Goal: Task Accomplishment & Management: Use online tool/utility

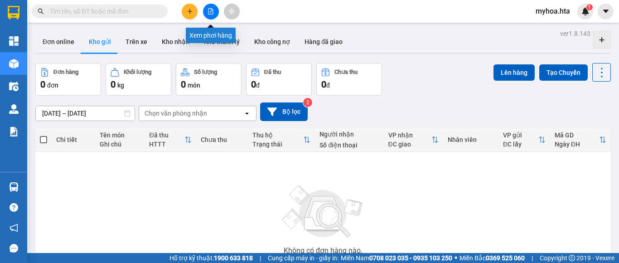
click at [207, 9] on button at bounding box center [211, 12] width 16 height 16
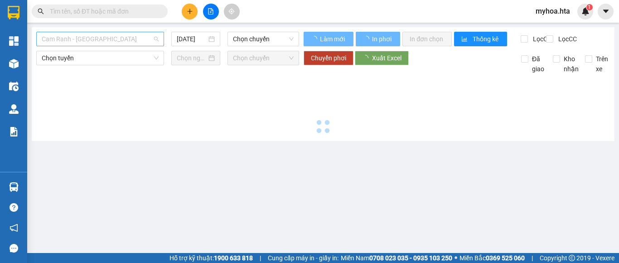
click at [140, 36] on span "Cam Ranh - [GEOGRAPHIC_DATA]" at bounding box center [100, 39] width 117 height 14
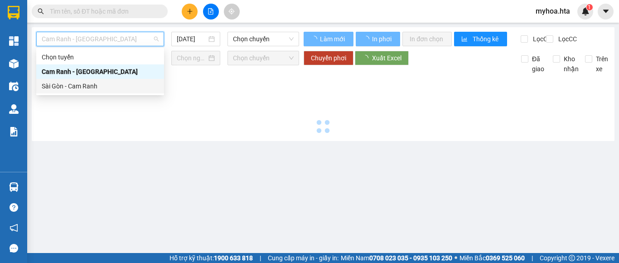
type input "[DATE]"
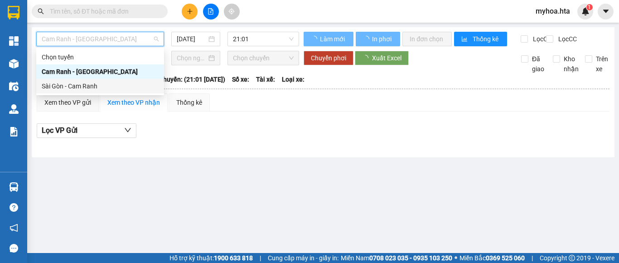
click at [133, 90] on div "Sài Gòn - Cam Ranh" at bounding box center [100, 86] width 117 height 10
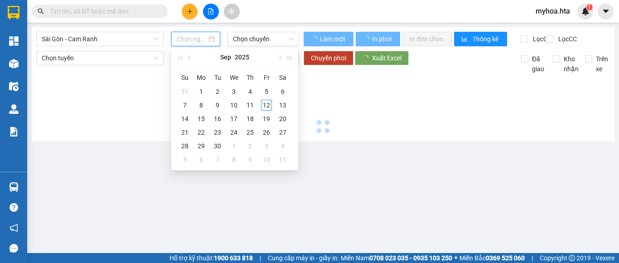
click at [199, 37] on input at bounding box center [192, 39] width 30 height 10
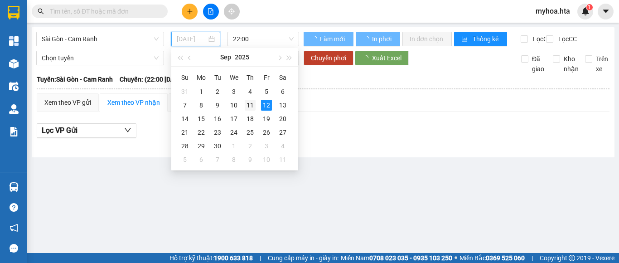
click at [251, 102] on div "11" at bounding box center [250, 105] width 11 height 11
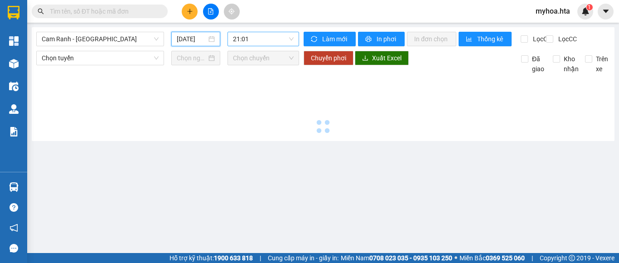
type input "[DATE]"
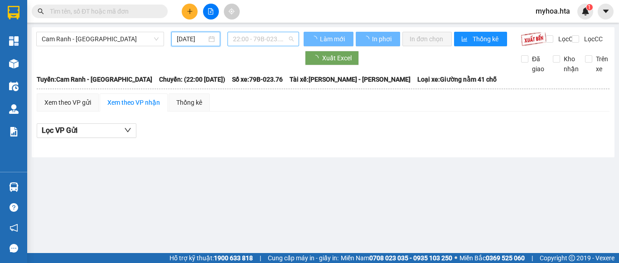
click at [255, 38] on span "22:00 - 79B-023.76" at bounding box center [263, 39] width 61 height 14
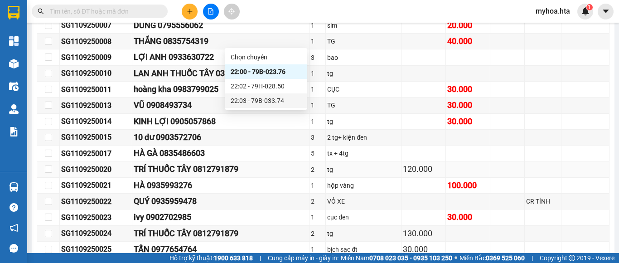
scroll to position [589, 0]
